Goal: Feedback & Contribution: Leave review/rating

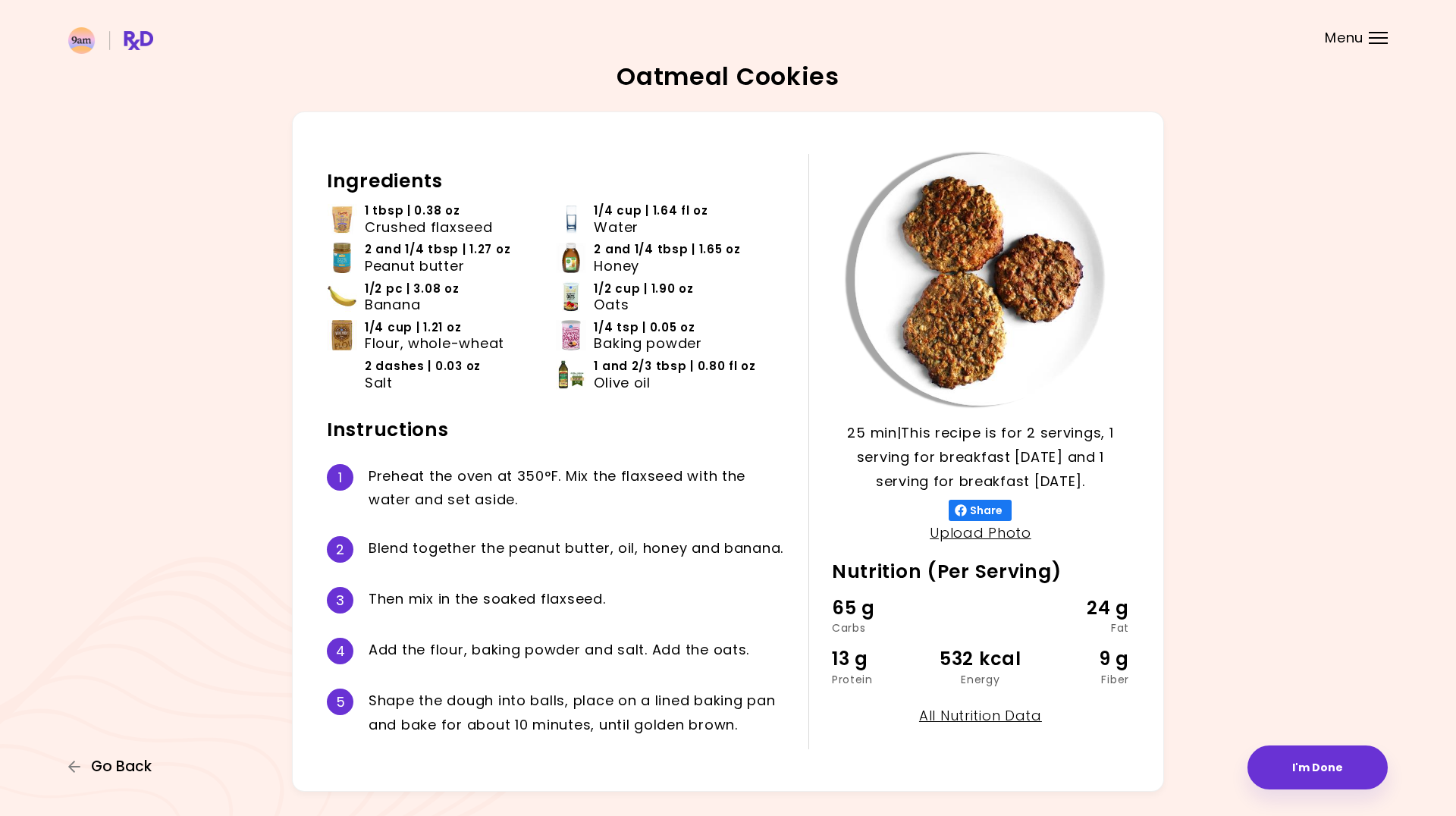
click at [107, 759] on span "Go Back" at bounding box center [122, 767] width 61 height 17
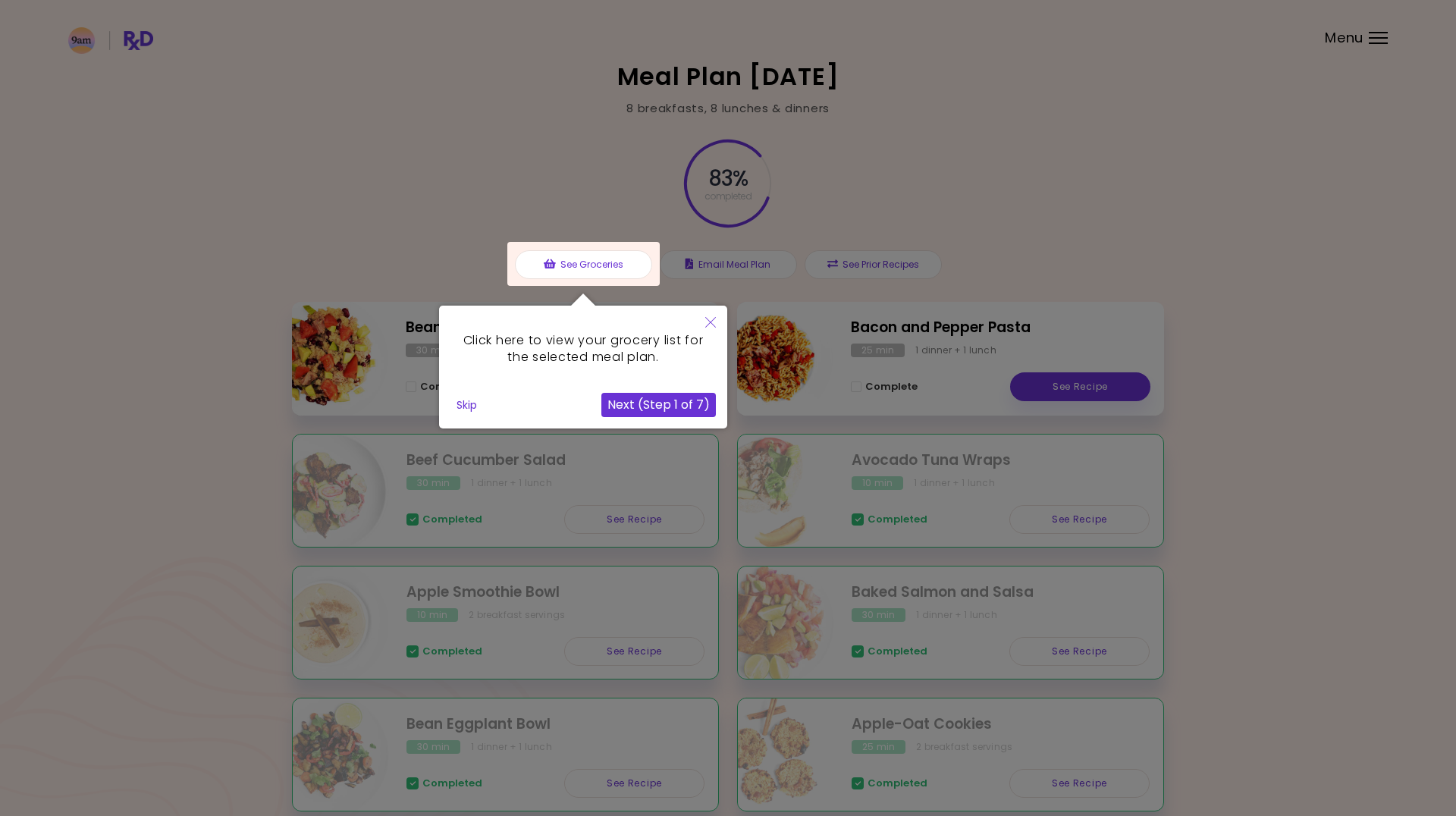
click at [459, 395] on button "Skip" at bounding box center [467, 405] width 33 height 23
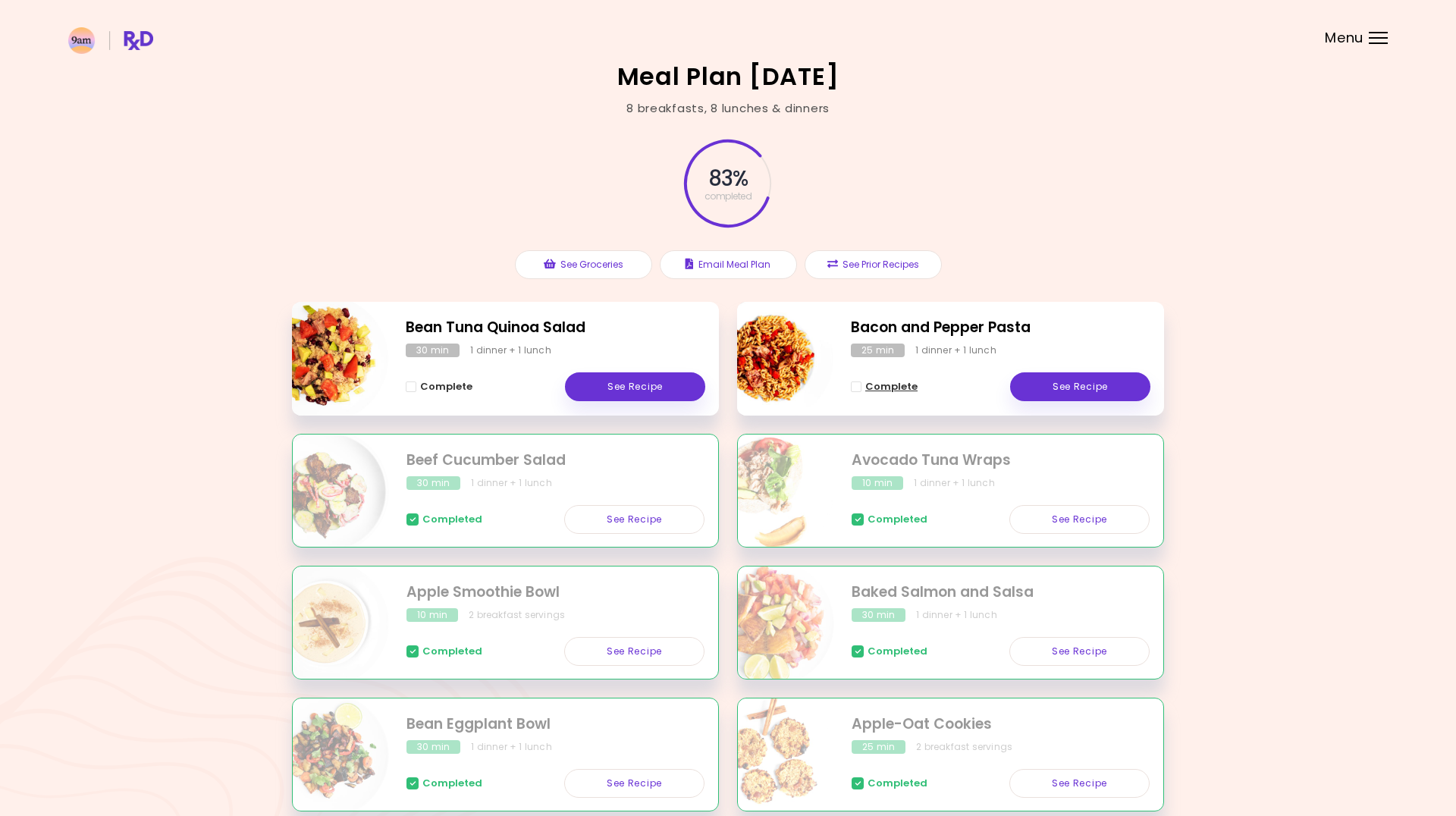
click at [860, 385] on span "Complete - Bacon and Pepper Pasta" at bounding box center [856, 387] width 11 height 11
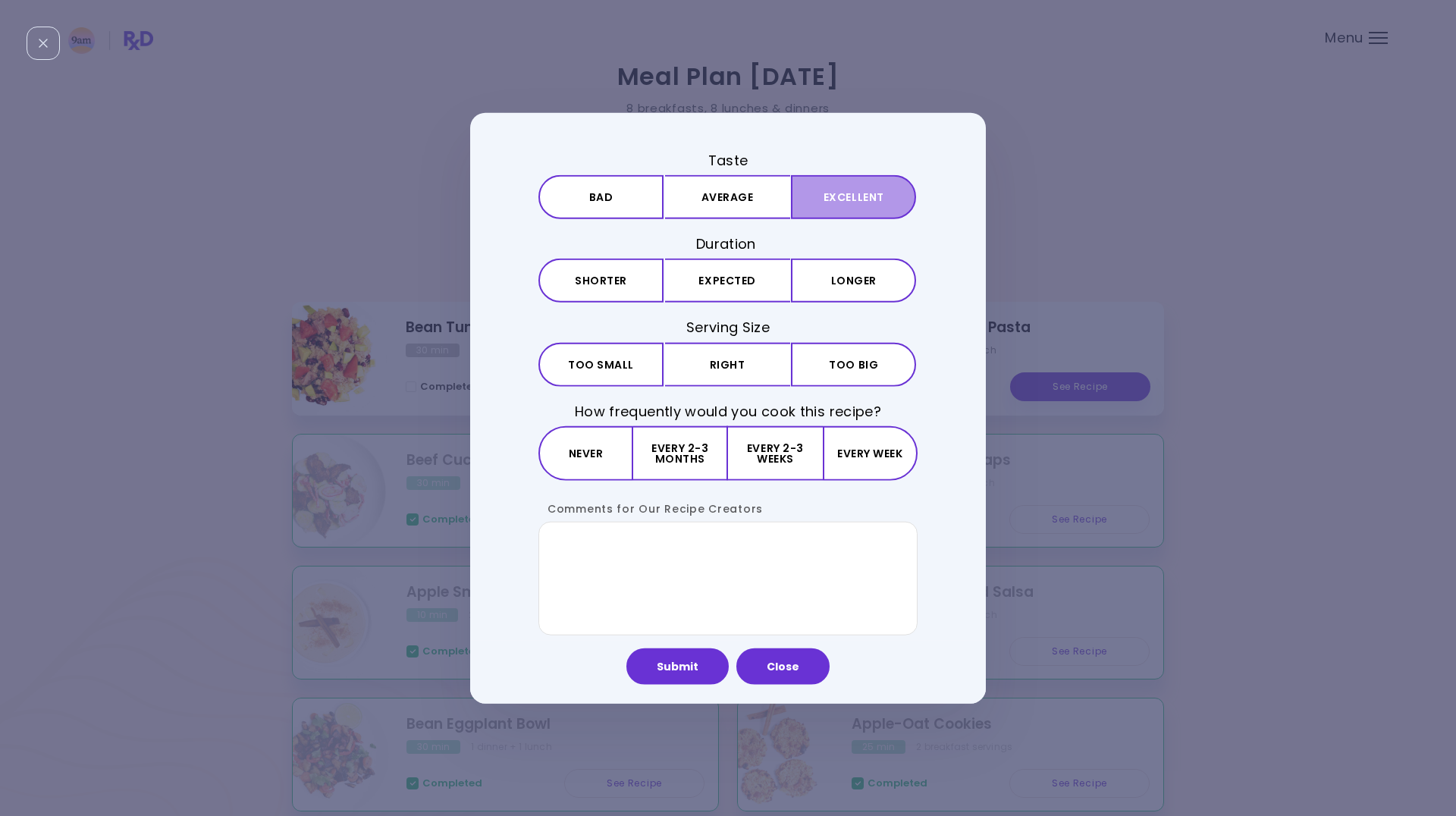
click at [844, 203] on button "Excellent" at bounding box center [853, 197] width 125 height 44
click at [738, 289] on button "Expected" at bounding box center [728, 281] width 125 height 44
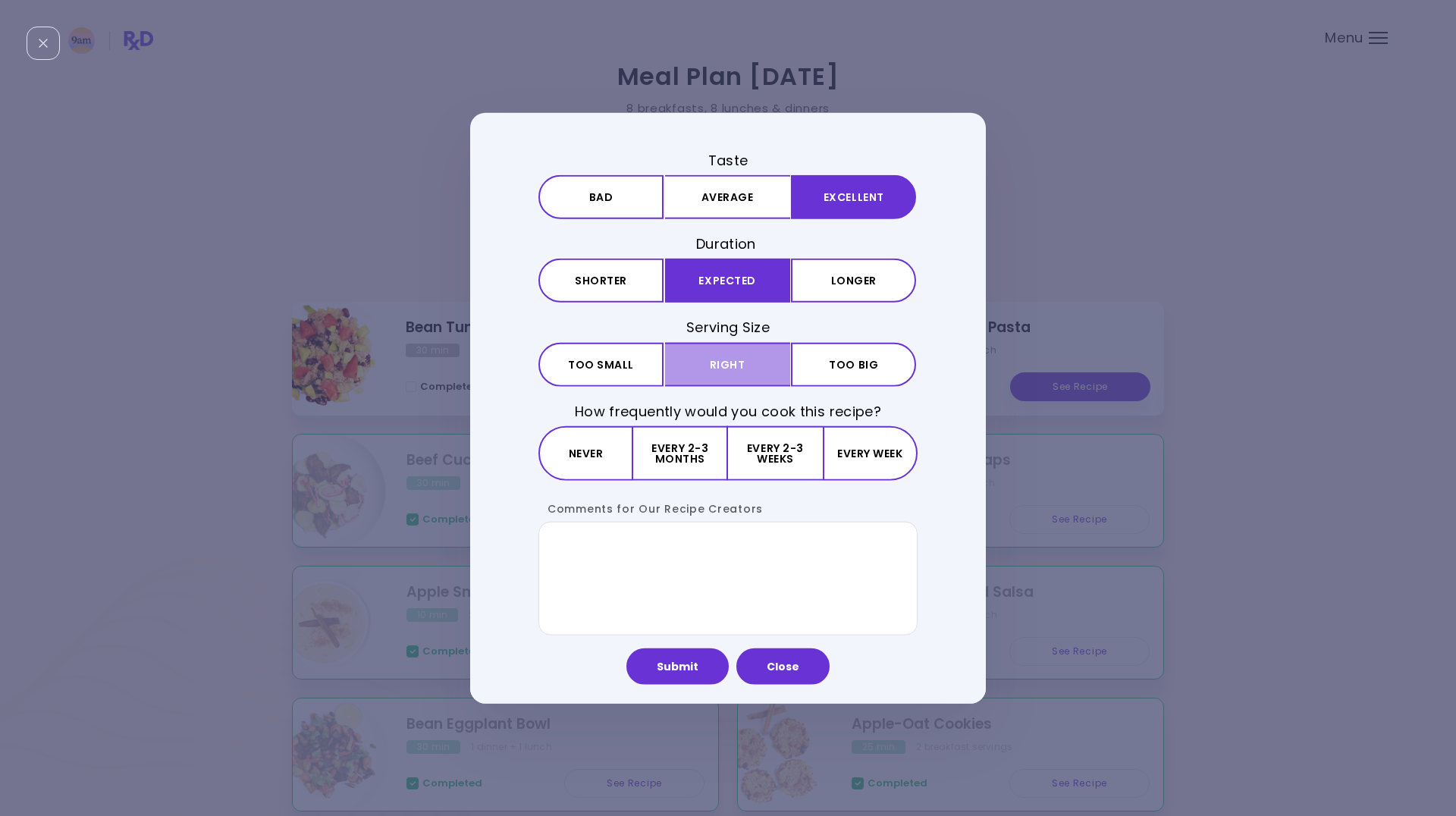
click at [741, 365] on button "Right" at bounding box center [728, 364] width 125 height 44
click at [852, 448] on button "Every week" at bounding box center [870, 453] width 95 height 55
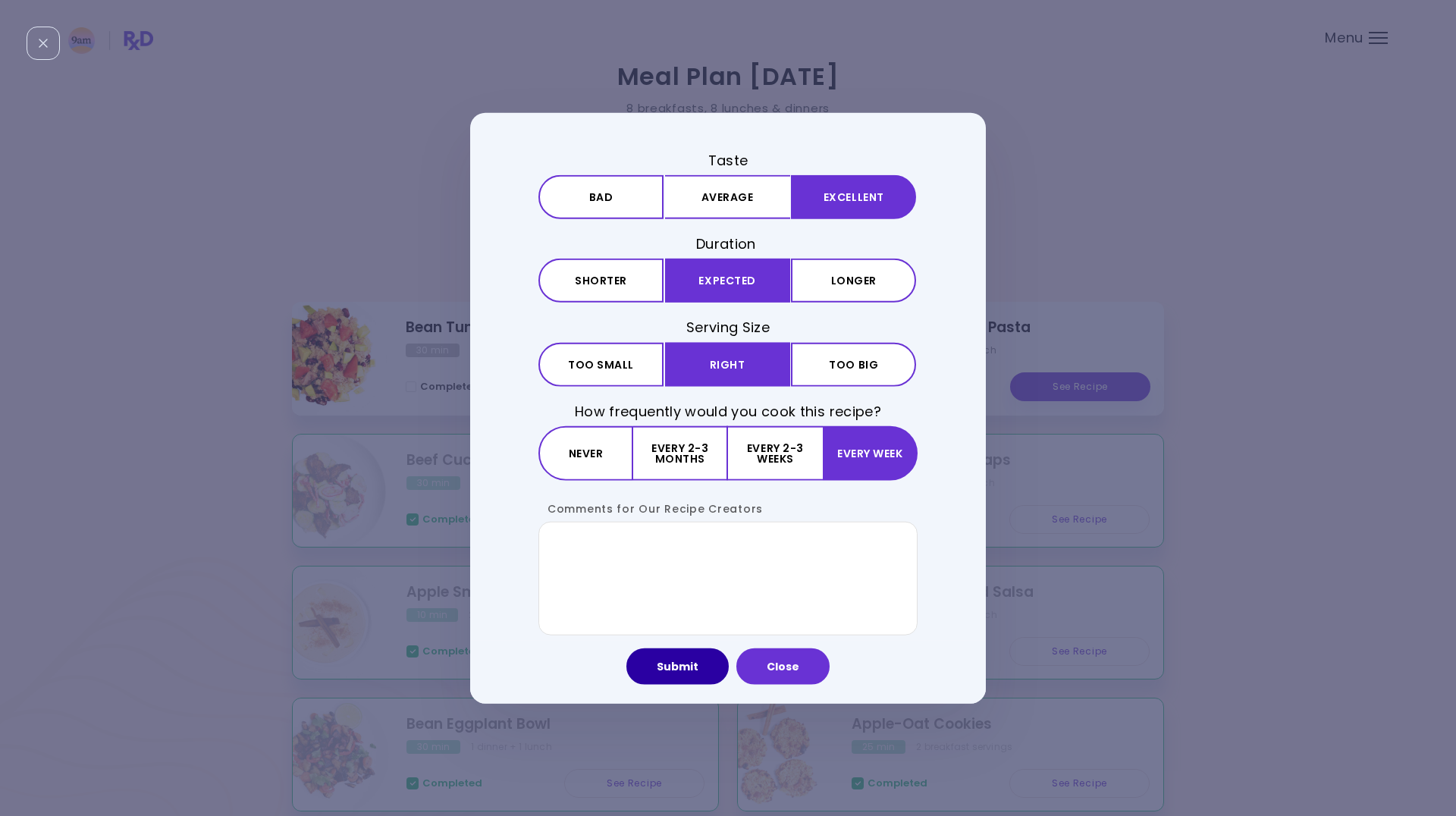
click at [688, 662] on button "Submit" at bounding box center [677, 666] width 102 height 37
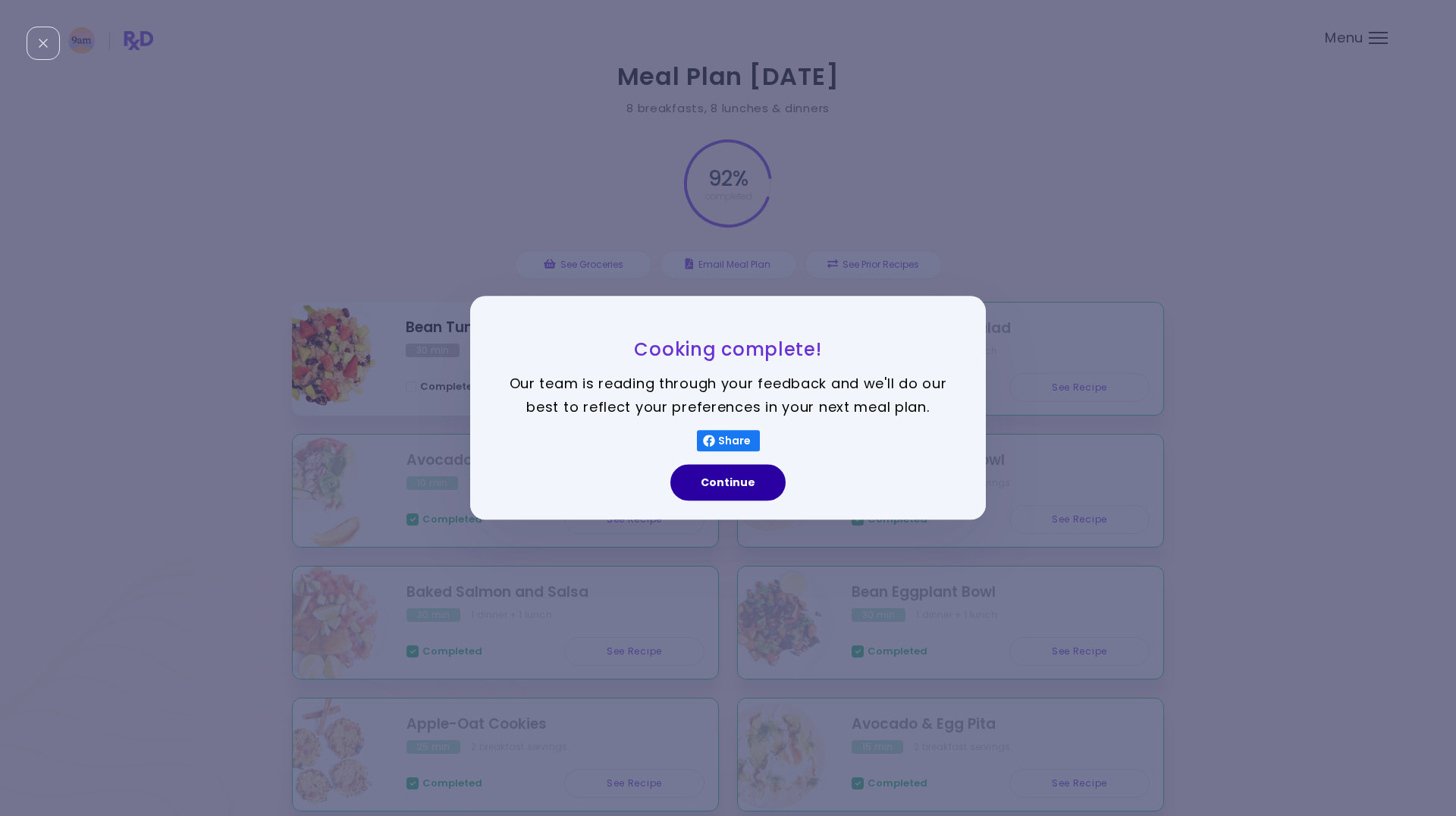
click at [728, 480] on button "Continue" at bounding box center [728, 483] width 115 height 37
